Goal: Communication & Community: Answer question/provide support

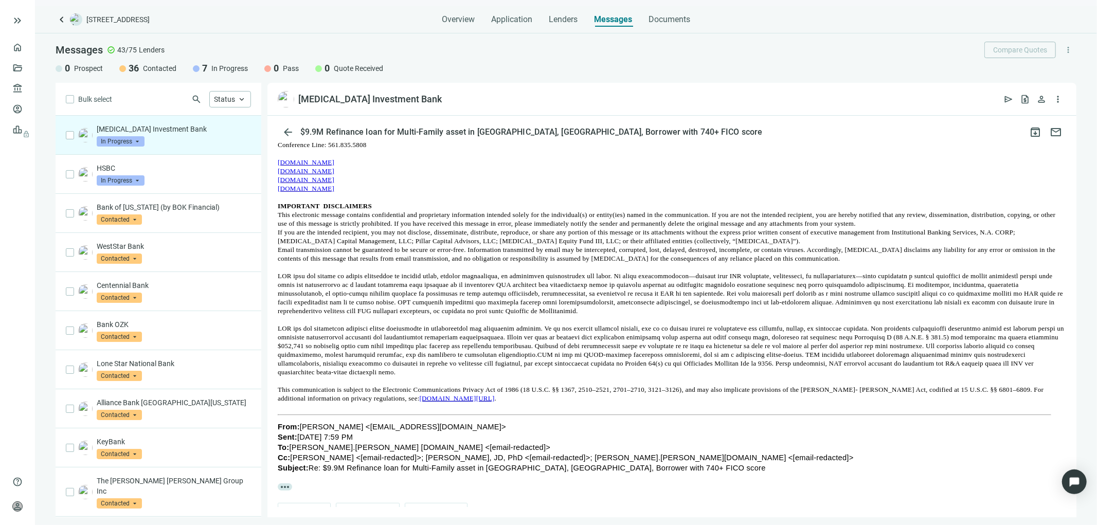
scroll to position [359, 0]
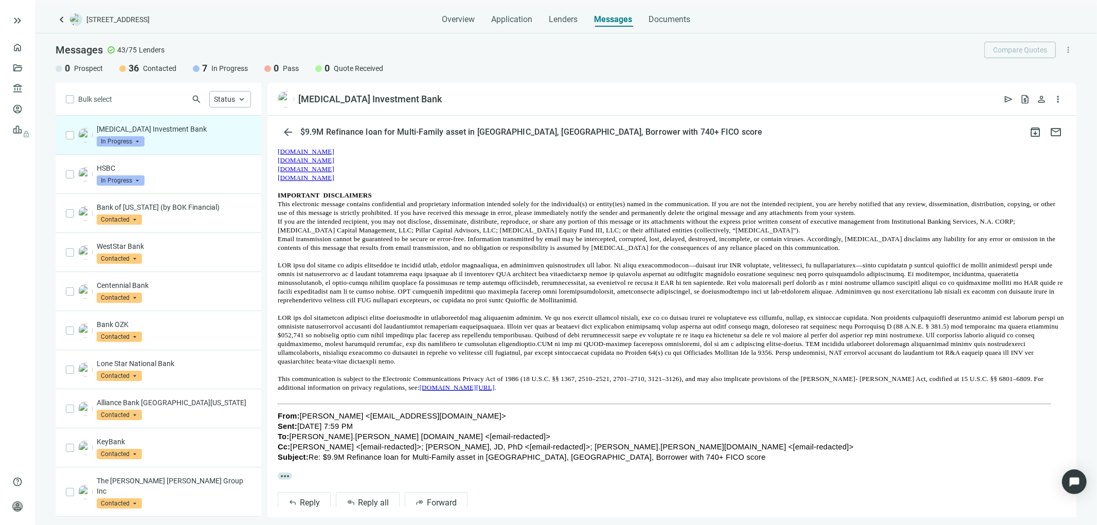
click at [281, 473] on span "more_horiz" at bounding box center [285, 476] width 14 height 7
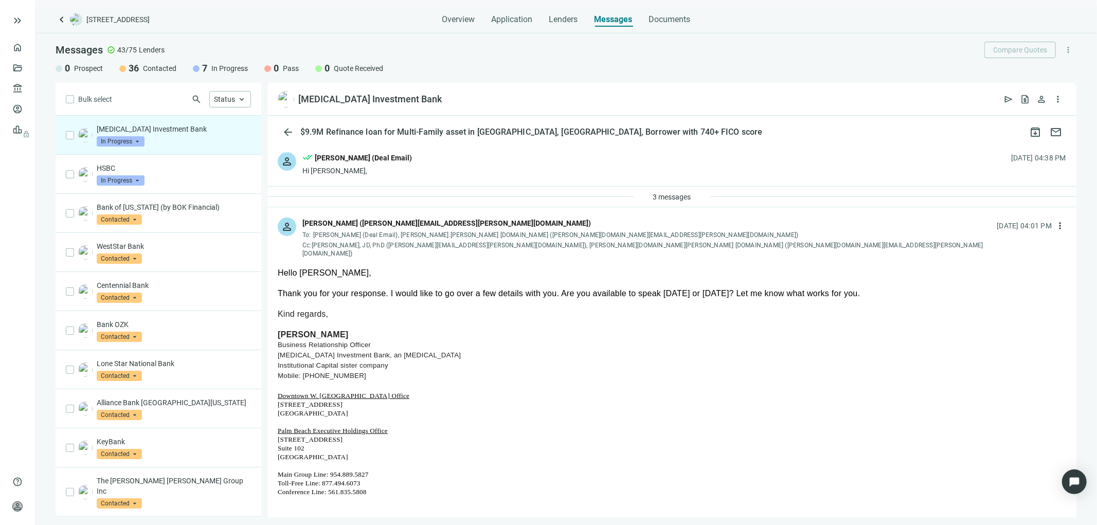
scroll to position [0, 0]
click at [1055, 227] on span "more_vert" at bounding box center [1060, 226] width 10 height 10
click at [980, 267] on span "Reply all" at bounding box center [986, 268] width 26 height 8
type textarea "**********"
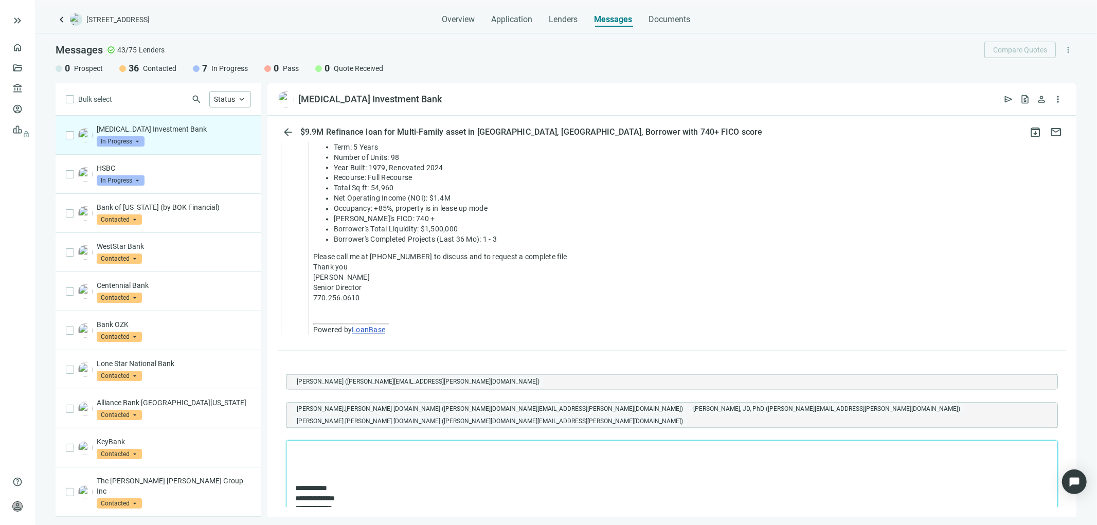
scroll to position [1611, 0]
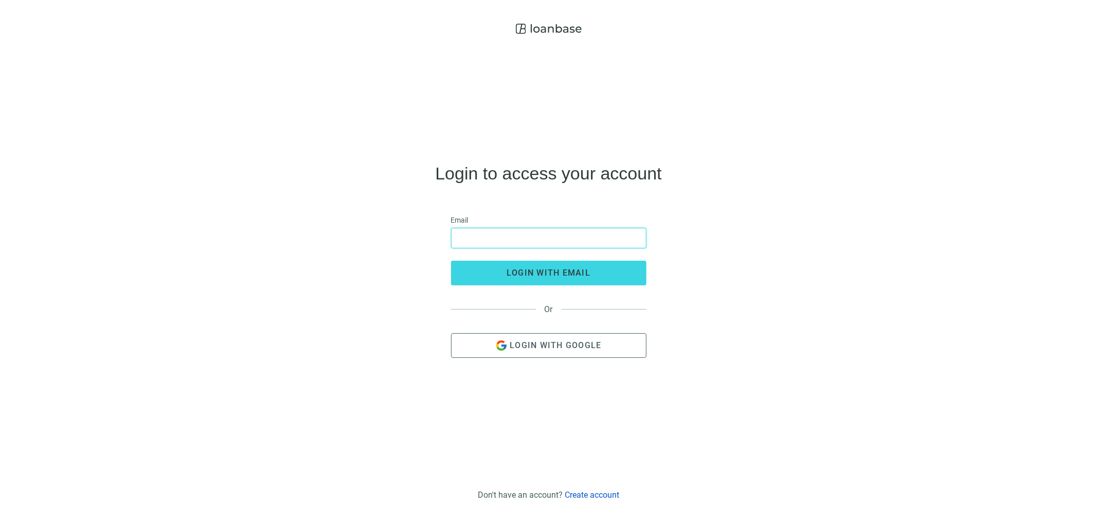
click at [513, 234] on input "email" at bounding box center [549, 238] width 182 height 20
type input "**********"
click at [525, 273] on span "login with email" at bounding box center [549, 273] width 84 height 10
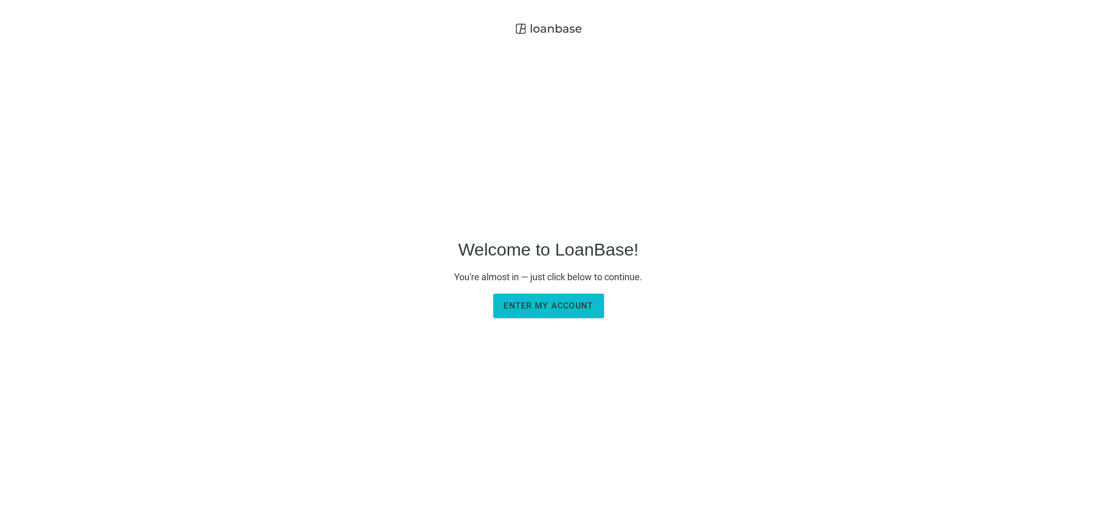
click at [571, 306] on span "Enter my account" at bounding box center [549, 306] width 90 height 10
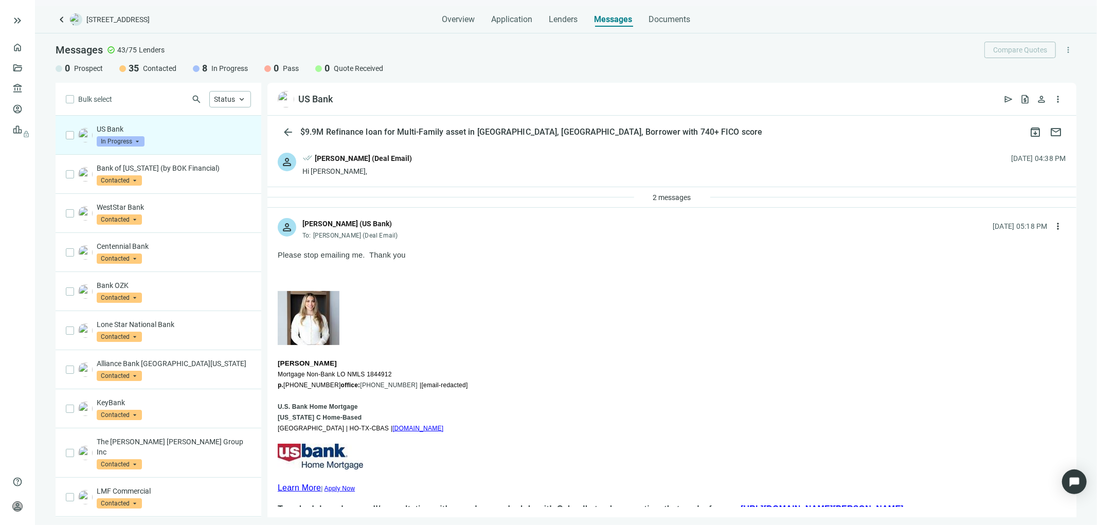
click at [567, 191] on div "2 messages" at bounding box center [671, 197] width 809 height 21
click at [571, 198] on div "2 messages" at bounding box center [671, 197] width 809 height 21
click at [664, 194] on span "2 messages" at bounding box center [672, 197] width 38 height 8
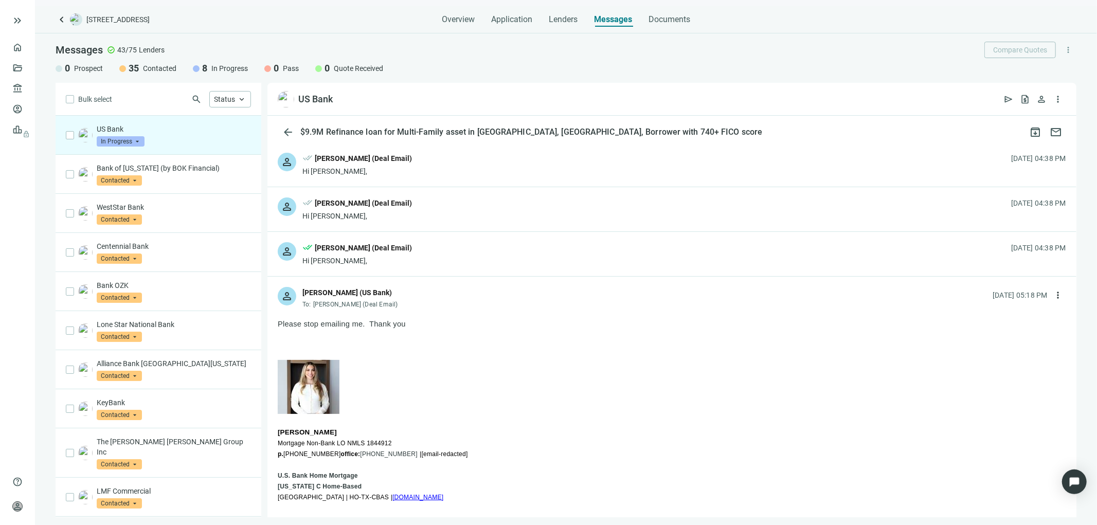
click at [328, 163] on div "[PERSON_NAME] (Deal Email)" at bounding box center [363, 158] width 97 height 11
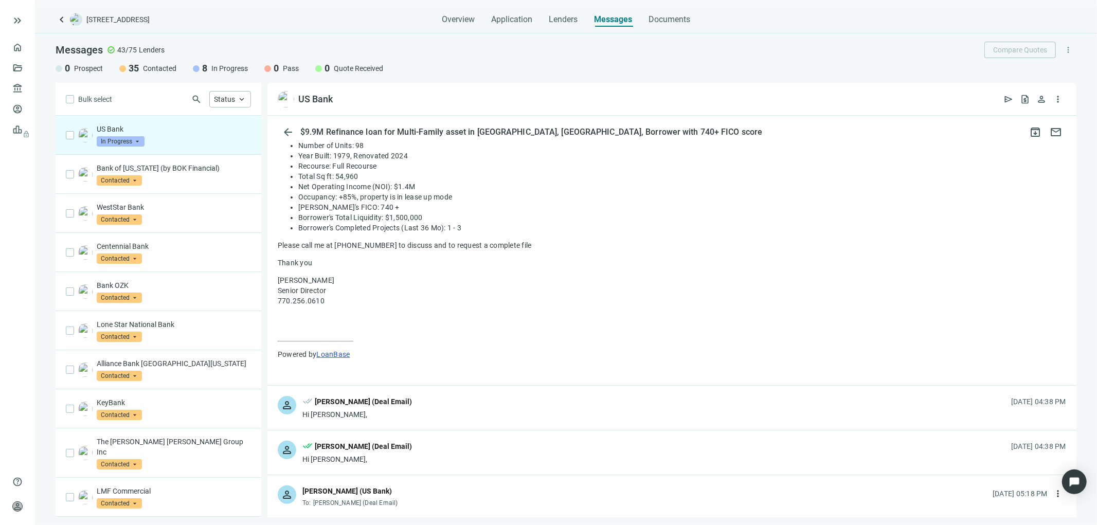
scroll to position [285, 0]
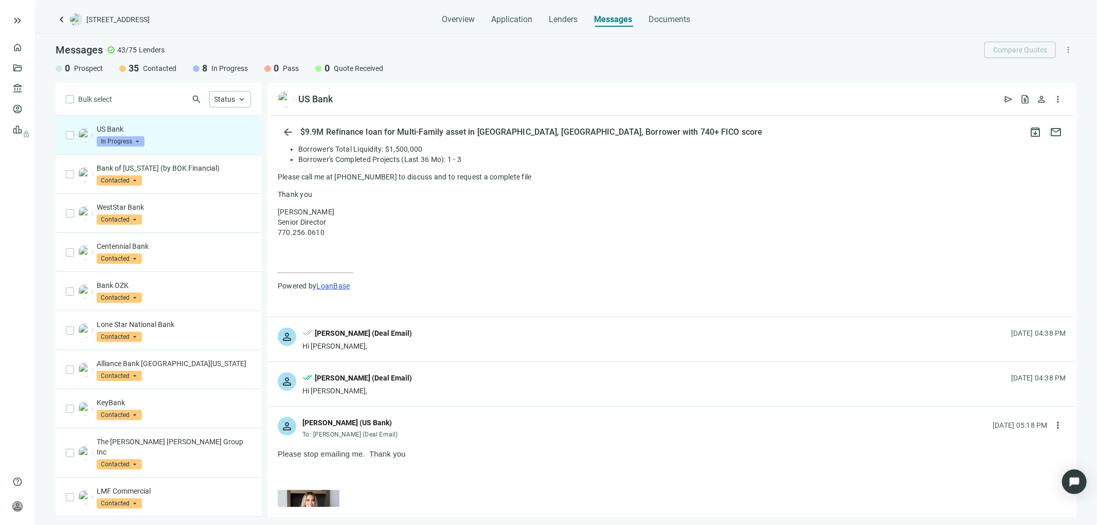
click at [438, 342] on div "person done_all Tony Baldwin (Deal Email) Hi Cori, 08.19.2025, 04:38 PM" at bounding box center [671, 339] width 809 height 44
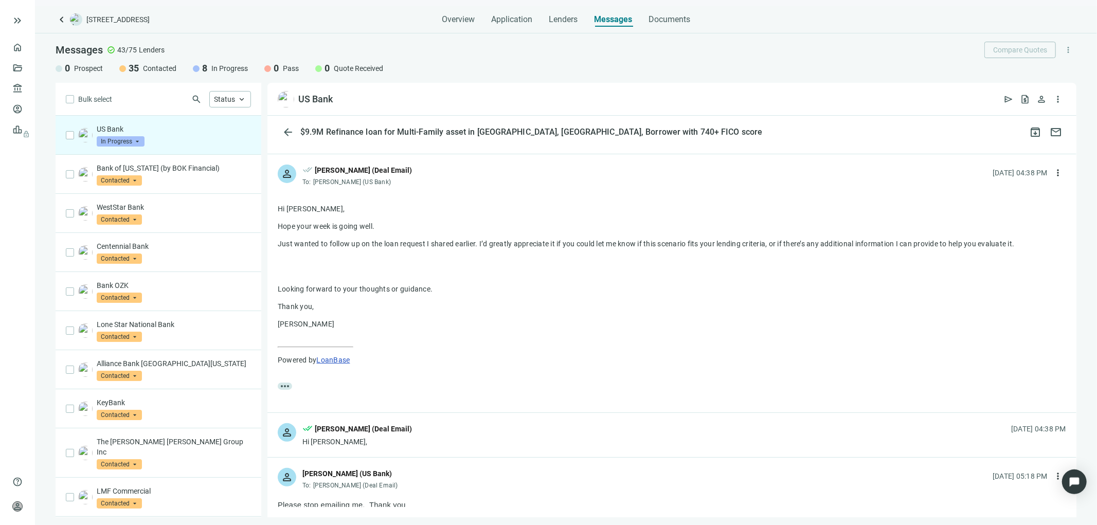
scroll to position [514, 0]
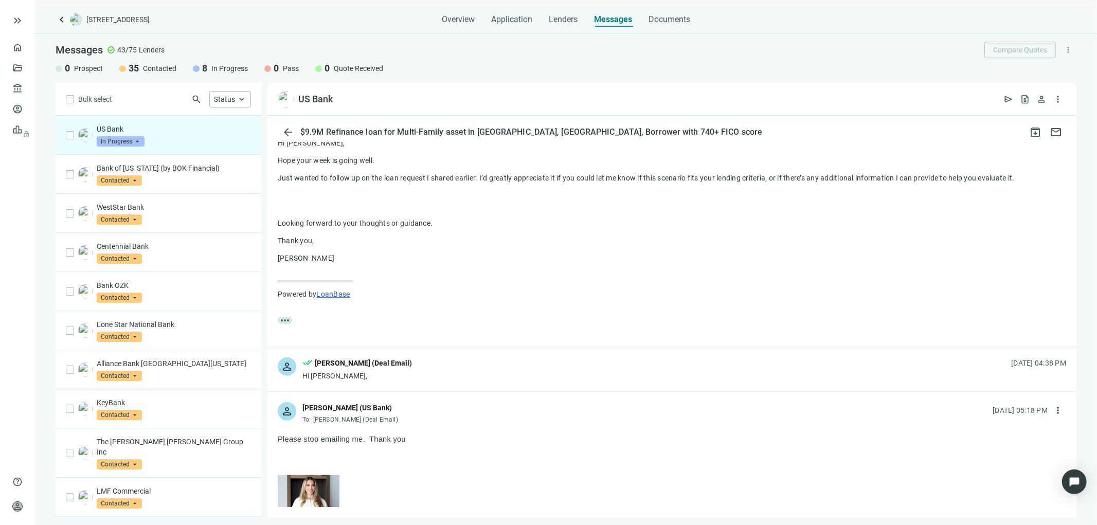
click at [439, 372] on div "person done_all Tony Baldwin (Deal Email) Hi Cori, 08.20.2025, 04:38 PM" at bounding box center [671, 369] width 809 height 44
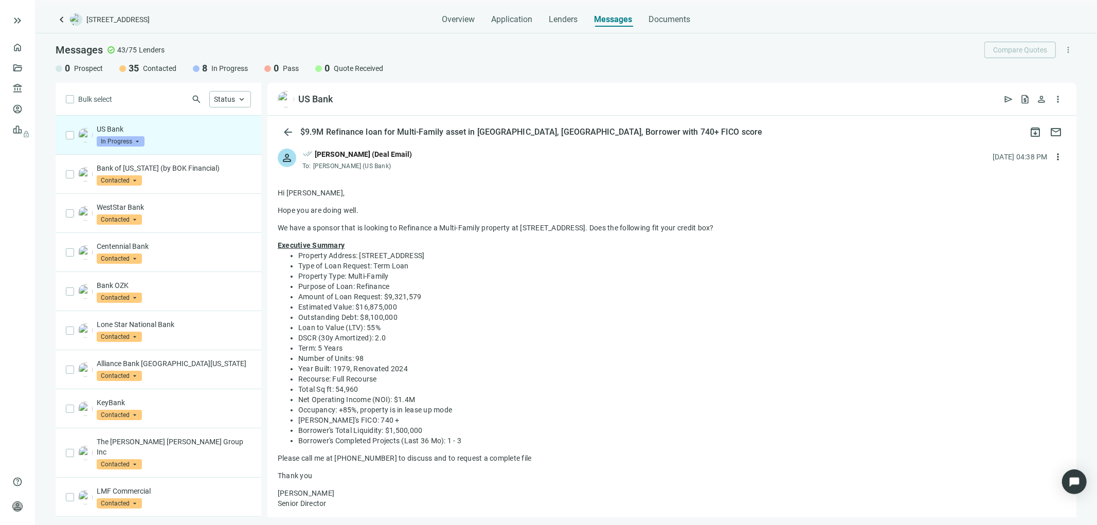
scroll to position [0, 0]
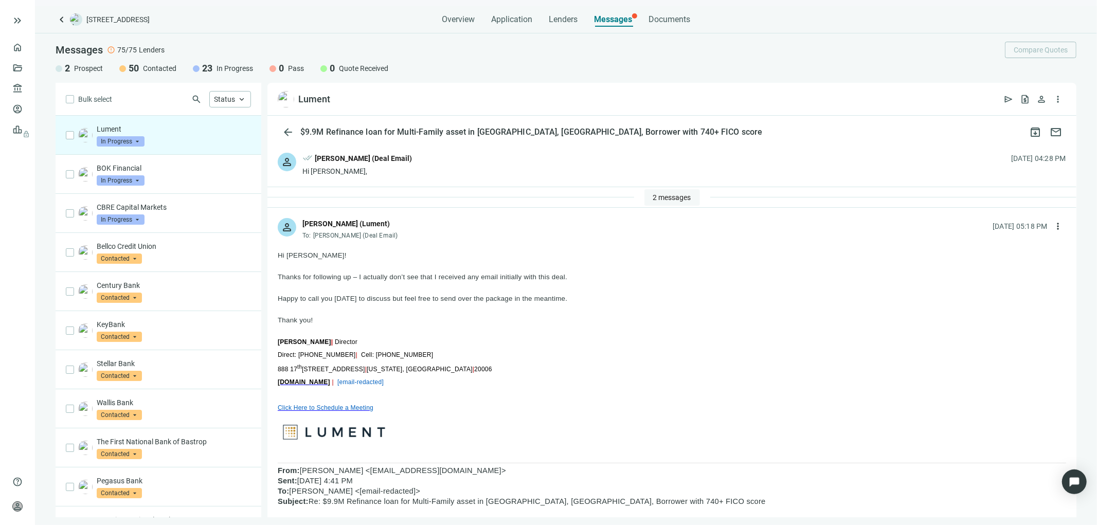
click at [653, 193] on span "2 messages" at bounding box center [672, 197] width 38 height 8
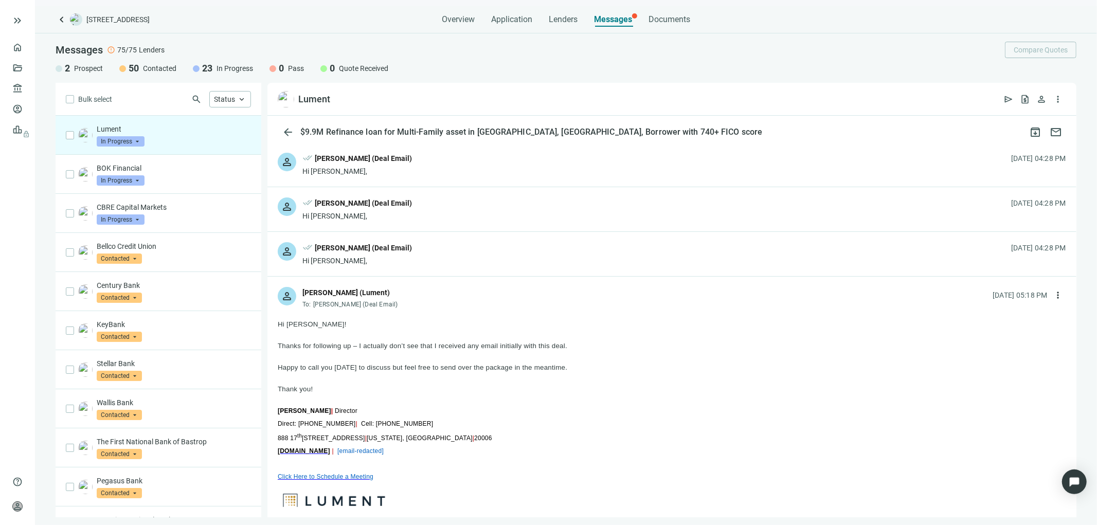
click at [469, 214] on div "person done_all [PERSON_NAME] (Deal Email) Hi [PERSON_NAME], [DATE] 04:28 PM" at bounding box center [671, 209] width 809 height 44
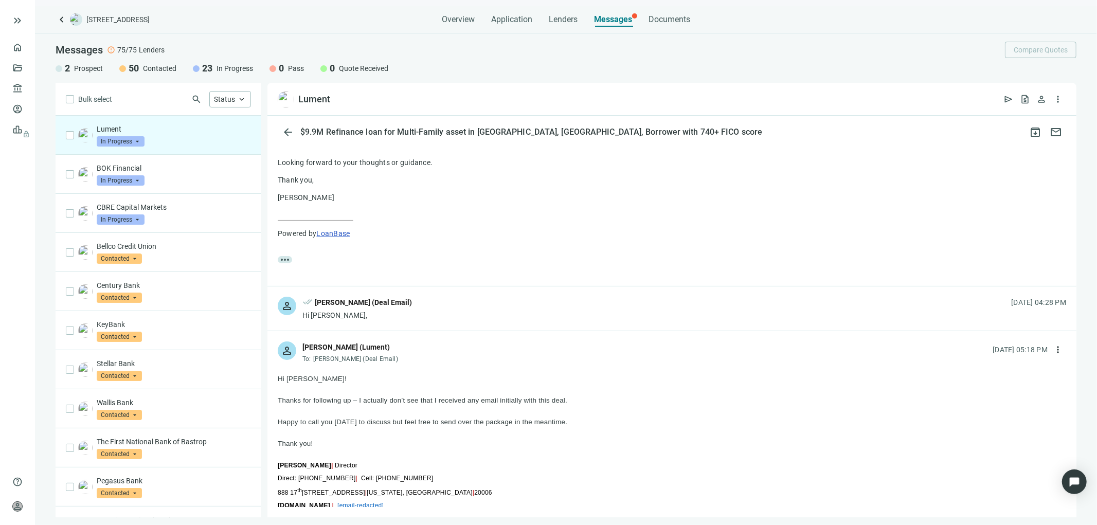
scroll to position [228, 0]
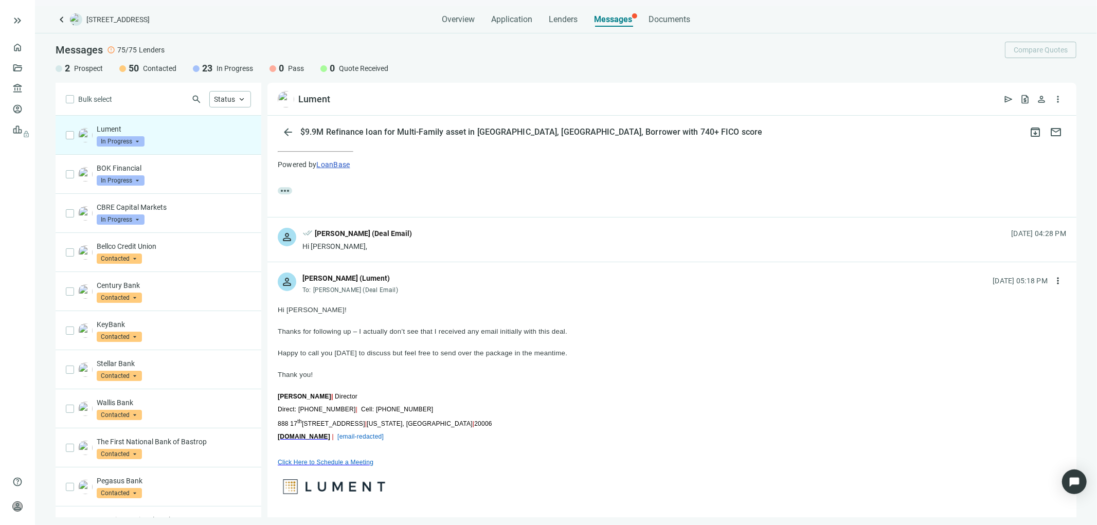
click at [485, 233] on div "person done_all [PERSON_NAME] (Deal Email) Hi [PERSON_NAME], [DATE] 04:28 PM" at bounding box center [671, 240] width 809 height 44
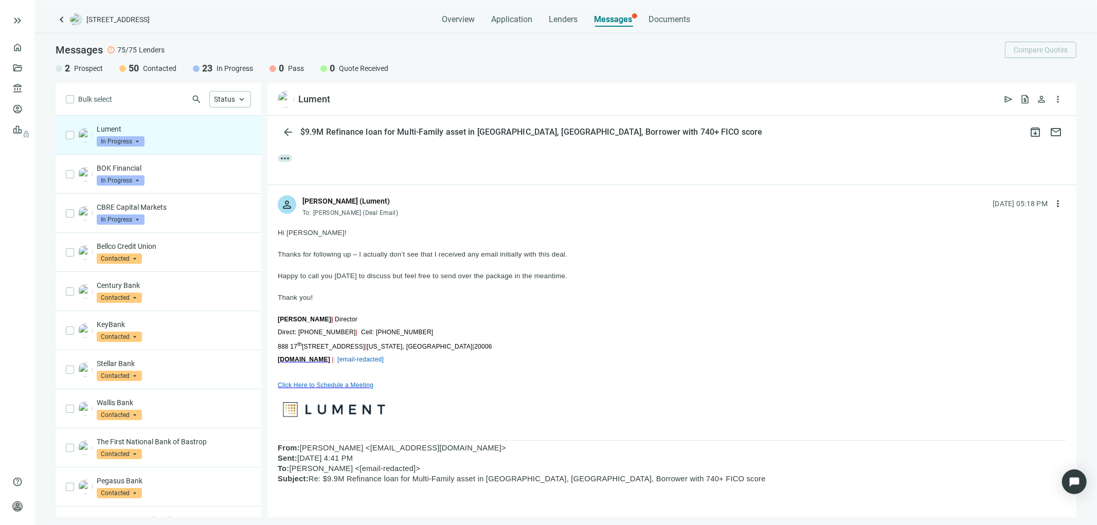
scroll to position [514, 0]
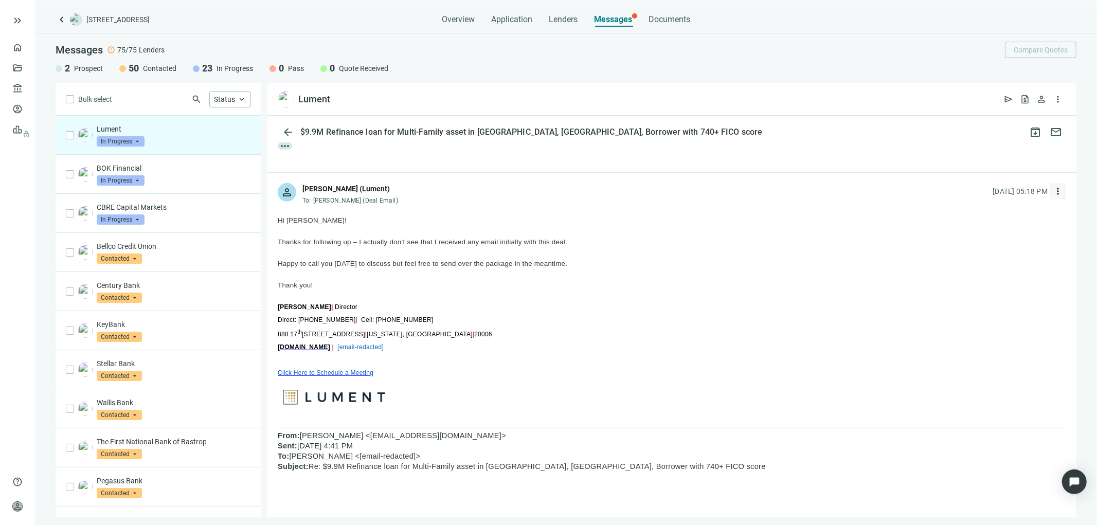
click at [1053, 191] on span "more_vert" at bounding box center [1058, 191] width 10 height 10
click at [993, 231] on span "Reply all" at bounding box center [986, 234] width 26 height 8
type textarea "**********"
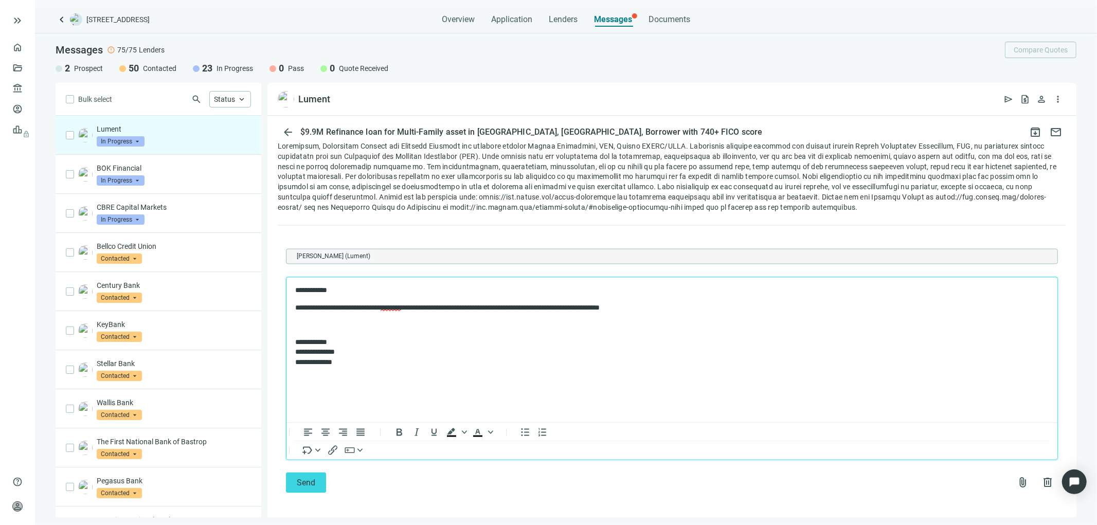
scroll to position [1625, 0]
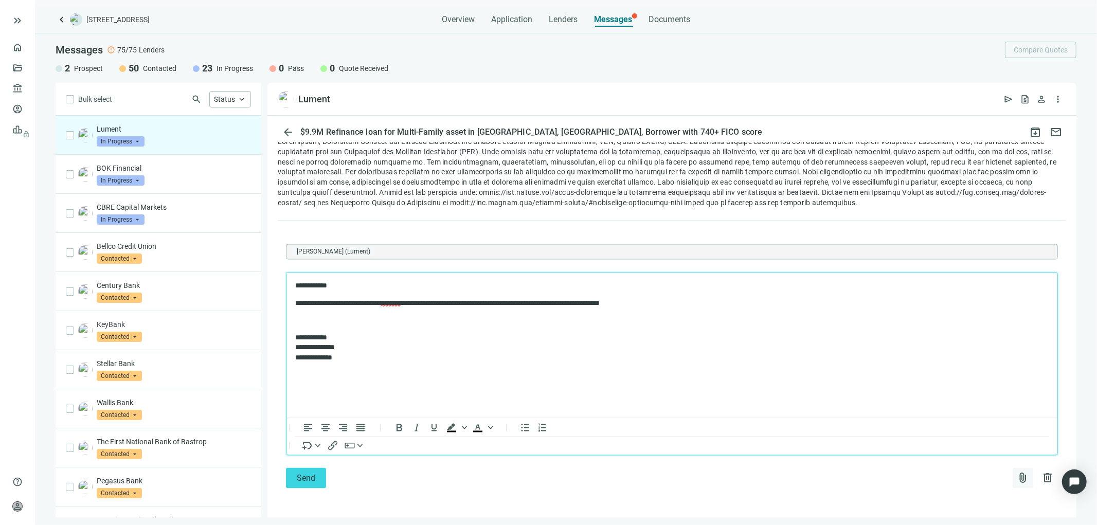
click at [1017, 476] on span "attach_file" at bounding box center [1023, 478] width 12 height 12
click at [940, 452] on span "Upload new" at bounding box center [940, 454] width 38 height 8
click at [1017, 477] on span "attach_file" at bounding box center [1023, 478] width 12 height 12
click at [954, 451] on span "Upload new" at bounding box center [940, 454] width 38 height 8
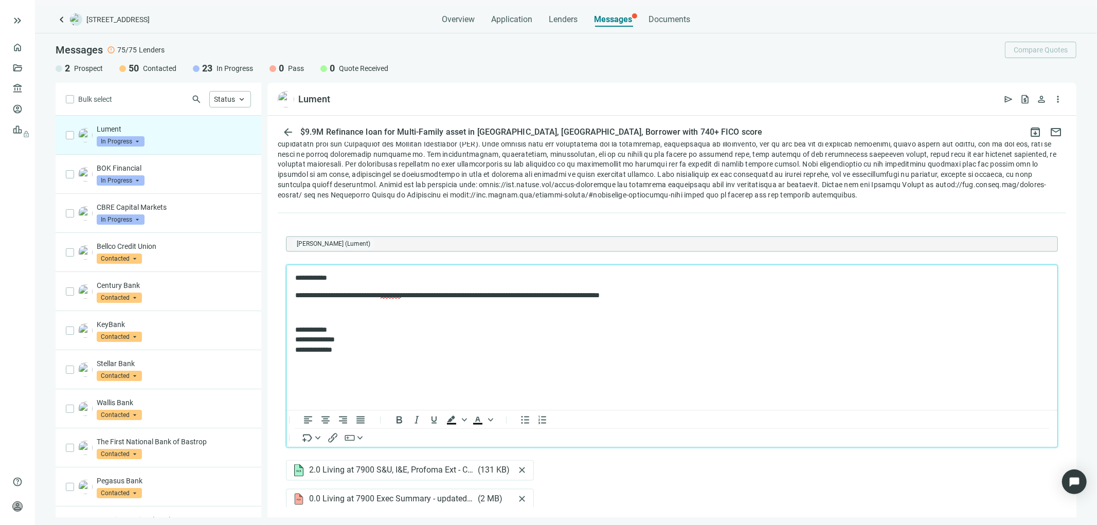
click at [311, 313] on p "Rich Text Area. Press ALT-0 for help." at bounding box center [672, 313] width 754 height 10
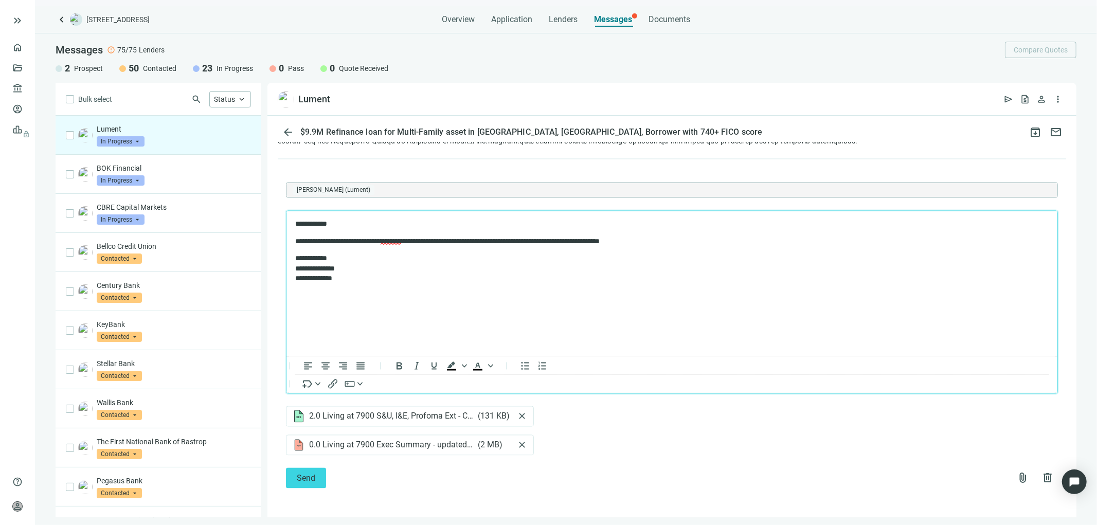
scroll to position [1687, 0]
click at [306, 475] on span "Send" at bounding box center [306, 479] width 19 height 10
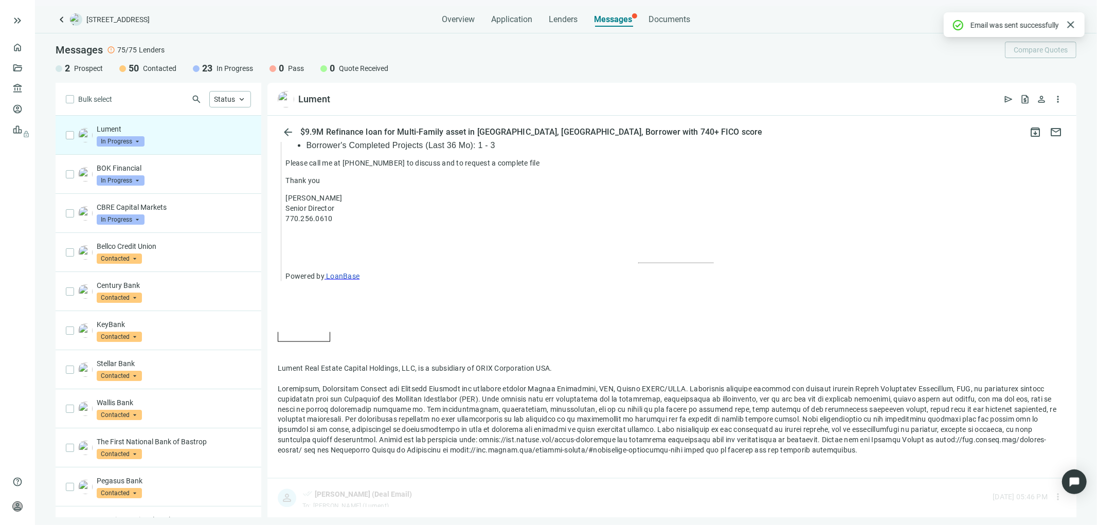
scroll to position [1632, 0]
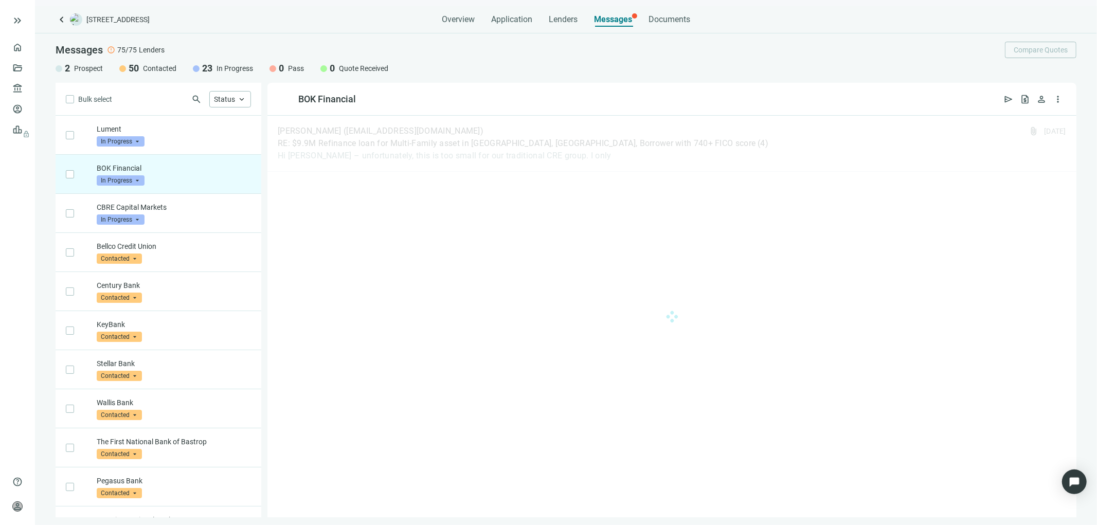
scroll to position [39, 0]
